Goal: Task Accomplishment & Management: Manage account settings

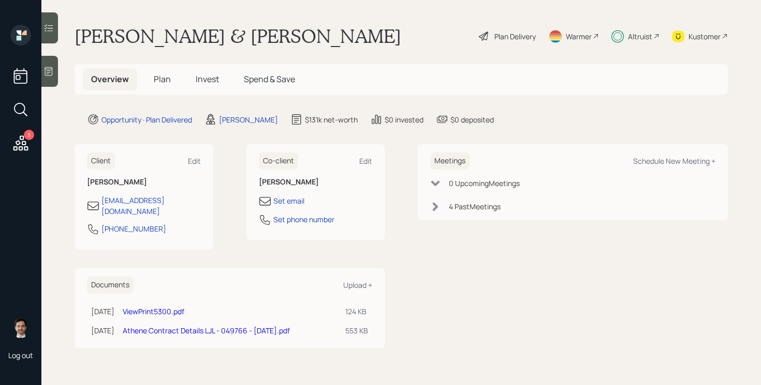
click at [210, 78] on span "Invest" at bounding box center [207, 78] width 23 height 11
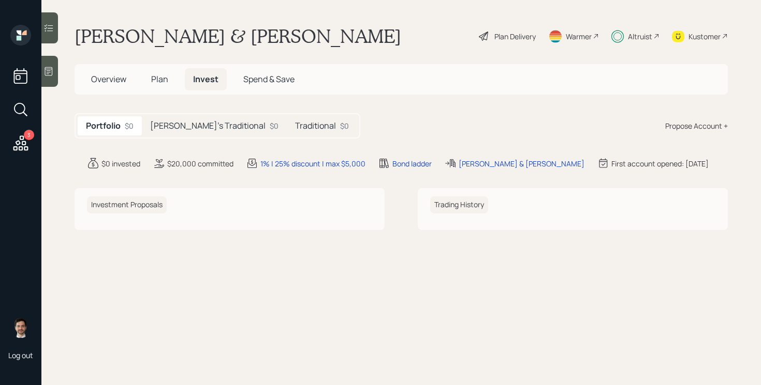
click at [177, 124] on h5 "[PERSON_NAME]'s Traditional" at bounding box center [207, 126] width 115 height 10
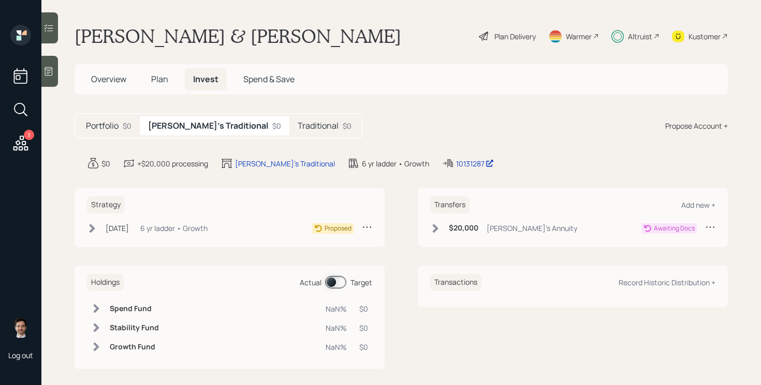
click at [297, 124] on h5 "Traditional" at bounding box center [317, 126] width 41 height 10
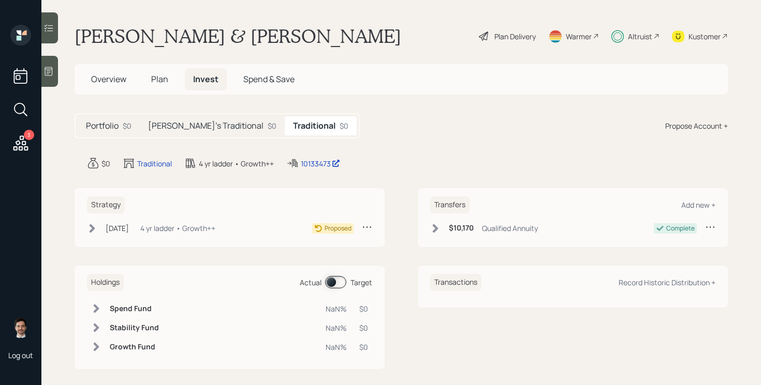
click at [95, 226] on icon at bounding box center [92, 228] width 10 height 10
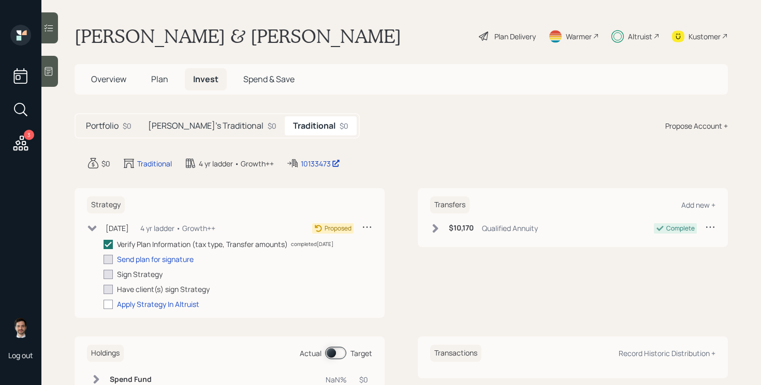
click at [396, 125] on div "Portfolio $0 [PERSON_NAME]'s Traditional $0 Traditional $0 Propose Account +" at bounding box center [400, 125] width 653 height 25
click at [201, 127] on h5 "[PERSON_NAME]'s Traditional" at bounding box center [205, 126] width 115 height 10
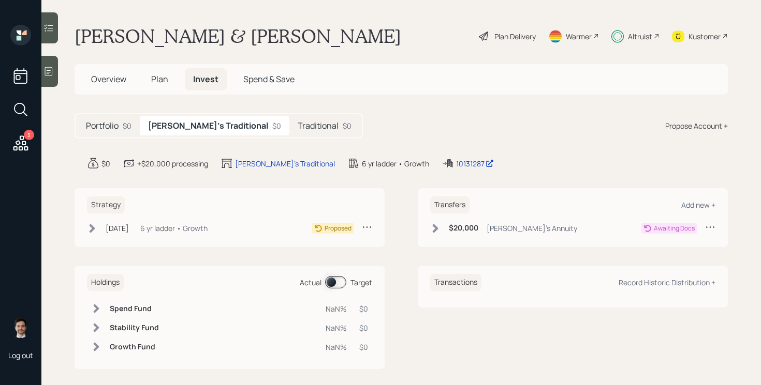
click at [394, 191] on div "Strategy [DATE] [DATE] 6:04 PM EDT 6 yr ladder • Growth Proposed Transfers Add …" at bounding box center [400, 217] width 653 height 59
click at [360, 122] on div "Portfolio $0 [PERSON_NAME]'s Traditional $0 Traditional $0 Propose Account +" at bounding box center [400, 125] width 653 height 25
click at [159, 78] on span "Plan" at bounding box center [159, 78] width 17 height 11
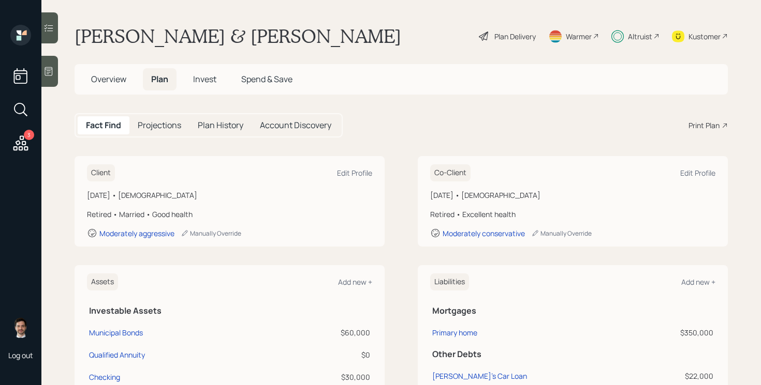
click at [387, 118] on div "Fact Find Projections Plan History Account Discovery Print Plan" at bounding box center [400, 125] width 653 height 24
click at [406, 127] on div "Fact Find Projections Plan History Account Discovery Print Plan" at bounding box center [400, 125] width 653 height 24
click at [198, 78] on span "Invest" at bounding box center [204, 78] width 23 height 11
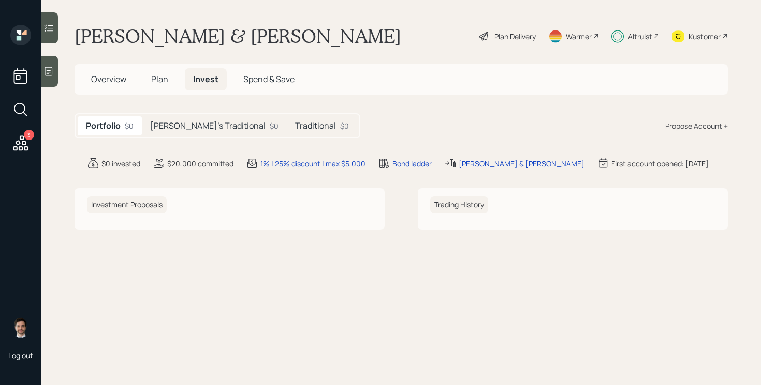
click at [196, 128] on h5 "[PERSON_NAME]'s Traditional" at bounding box center [207, 126] width 115 height 10
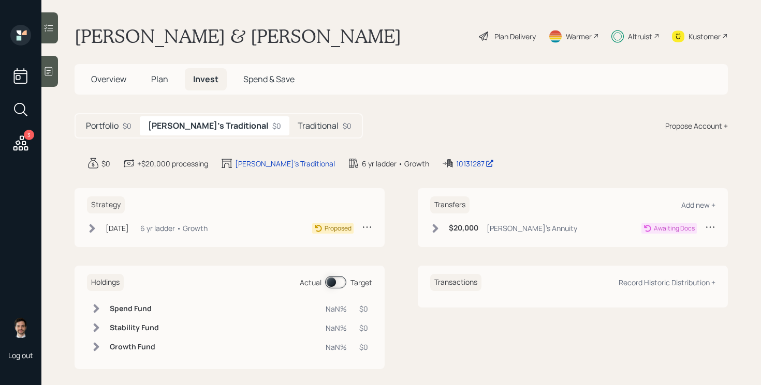
click at [163, 76] on span "Plan" at bounding box center [159, 78] width 17 height 11
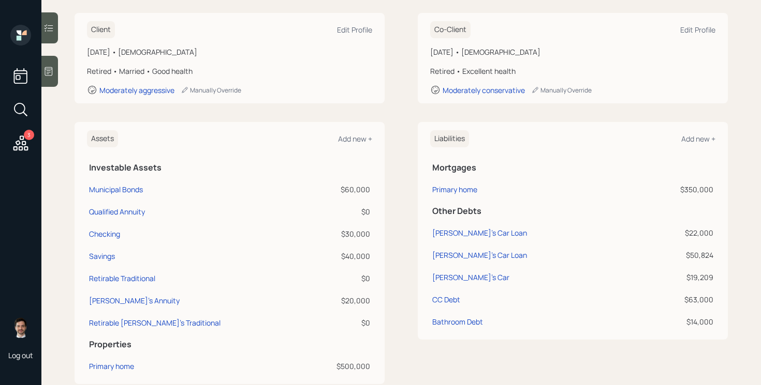
scroll to position [152, 0]
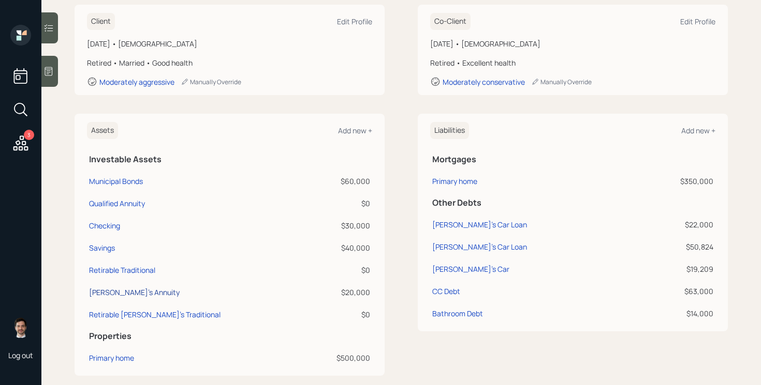
click at [125, 292] on div "[PERSON_NAME]'s Annuity" at bounding box center [134, 292] width 91 height 11
select select "ira"
select select "balanced"
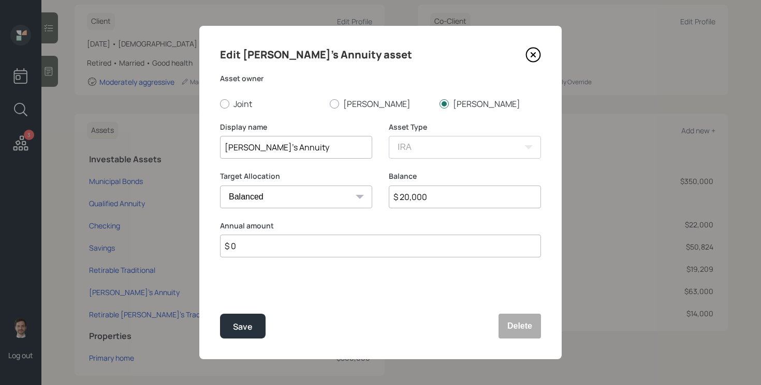
click at [437, 193] on input "$ 20,000" at bounding box center [465, 197] width 152 height 23
type input "$ 29,000"
click at [255, 320] on button "Save" at bounding box center [243, 326] width 46 height 25
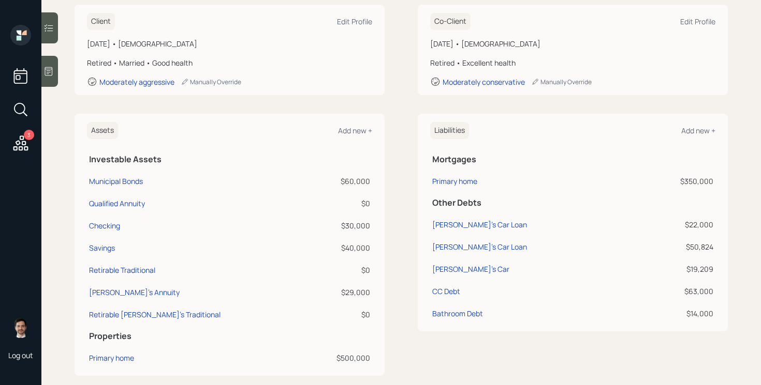
click at [400, 197] on div "Assets Add new + Investable Assets Municipal Bonds $60,000 Qualified Annuity $0…" at bounding box center [400, 245] width 653 height 262
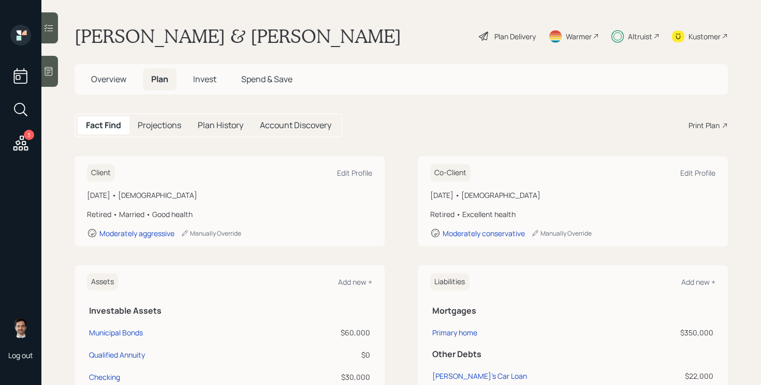
click at [113, 81] on span "Overview" at bounding box center [108, 78] width 35 height 11
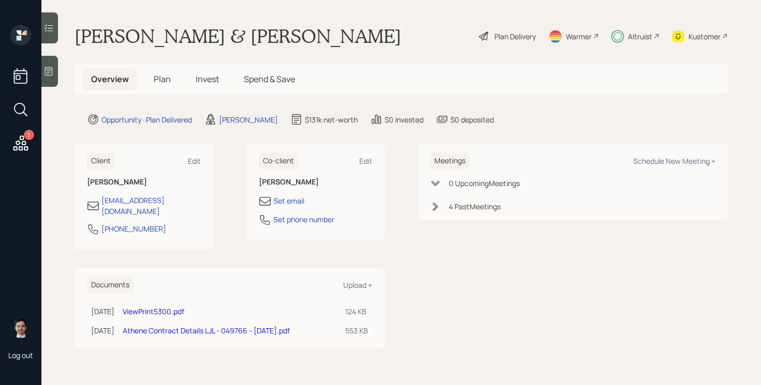
click at [176, 326] on link "Athene Contract Details LJL - 049766 - [DATE].pdf" at bounding box center [206, 331] width 167 height 10
click at [181, 307] on link "ViewPrint5300.pdf" at bounding box center [154, 312] width 62 height 10
click at [455, 303] on div "Meetings Schedule New Meeting + 0 Upcoming Meeting s 4 Past Meeting s" at bounding box center [573, 246] width 310 height 204
click at [239, 348] on main "[PERSON_NAME] & [PERSON_NAME] Plan Delivery Warmer Altruist Kustomer Overview P…" at bounding box center [400, 192] width 719 height 385
click at [214, 244] on div "Client Edit [PERSON_NAME] [EMAIL_ADDRESS][DOMAIN_NAME] [PHONE_NUMBER] Co-client…" at bounding box center [229, 246] width 310 height 204
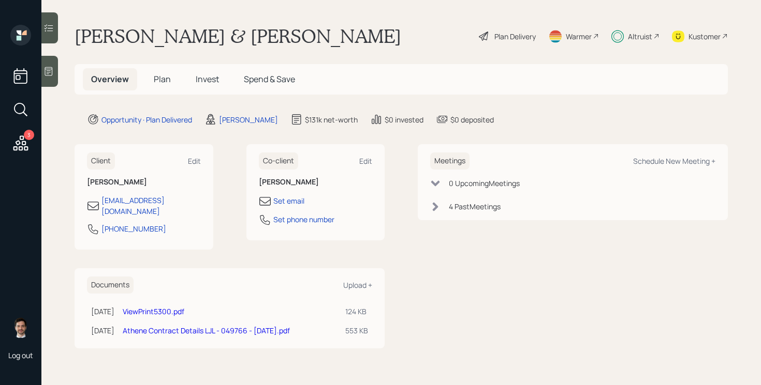
click at [225, 174] on div "Client Edit [PERSON_NAME] [EMAIL_ADDRESS][DOMAIN_NAME] [PHONE_NUMBER] Co-client…" at bounding box center [229, 197] width 310 height 106
click at [225, 157] on div "Client Edit [PERSON_NAME] [EMAIL_ADDRESS][DOMAIN_NAME] [PHONE_NUMBER] Co-client…" at bounding box center [229, 197] width 310 height 106
